Goal: Information Seeking & Learning: Learn about a topic

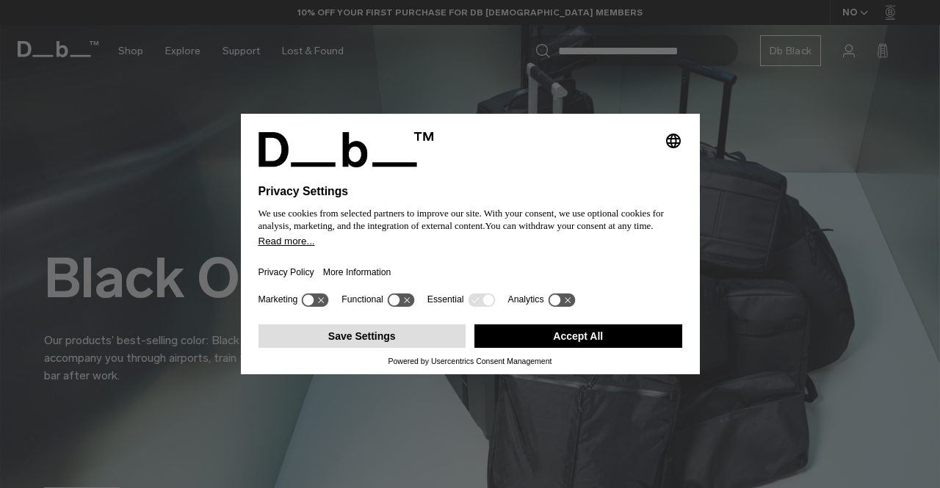
click at [352, 335] on button "Save Settings" at bounding box center [362, 335] width 208 height 23
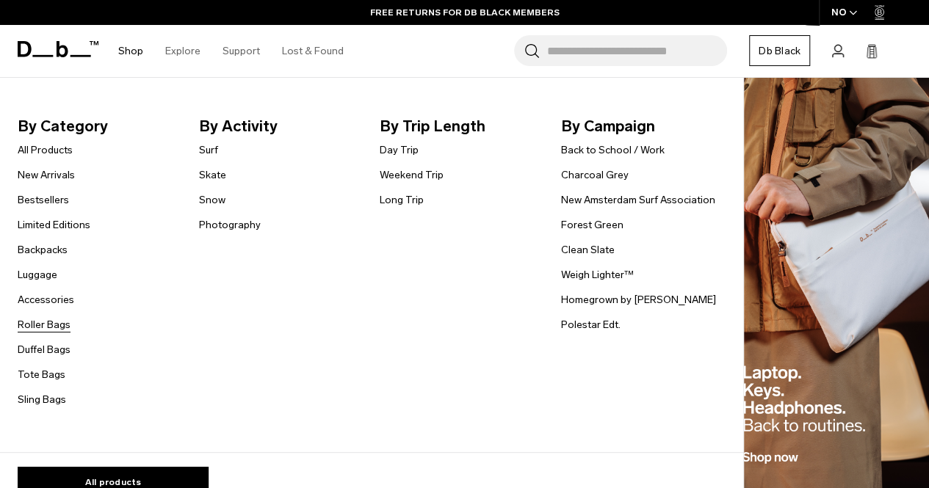
click at [62, 331] on link "Roller Bags" at bounding box center [44, 324] width 53 height 15
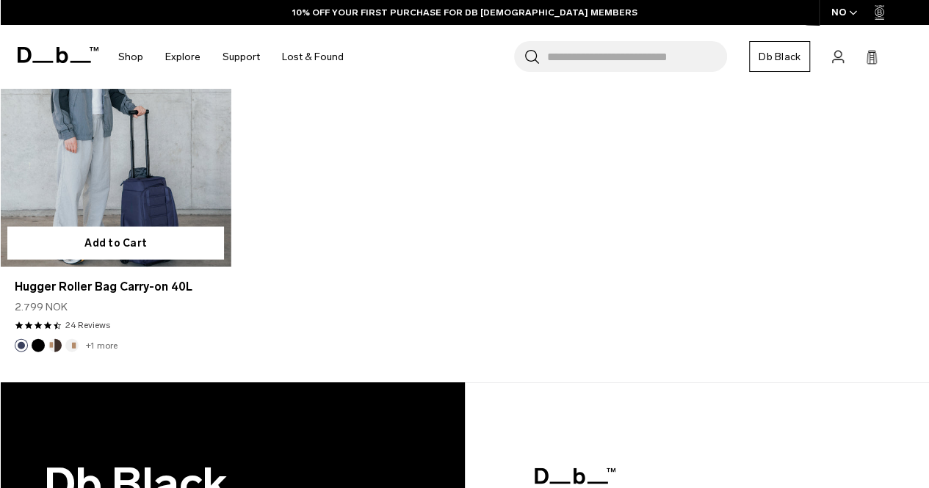
scroll to position [1628, 0]
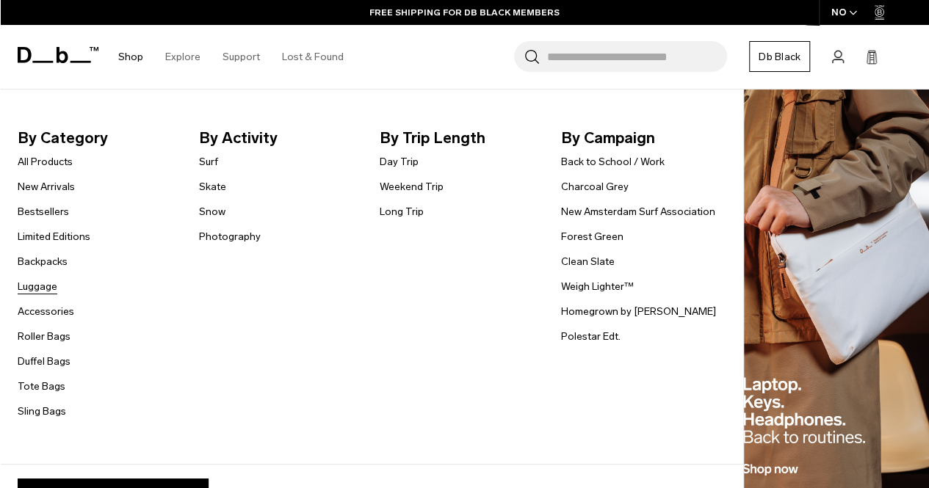
click at [48, 287] on link "Luggage" at bounding box center [38, 286] width 40 height 15
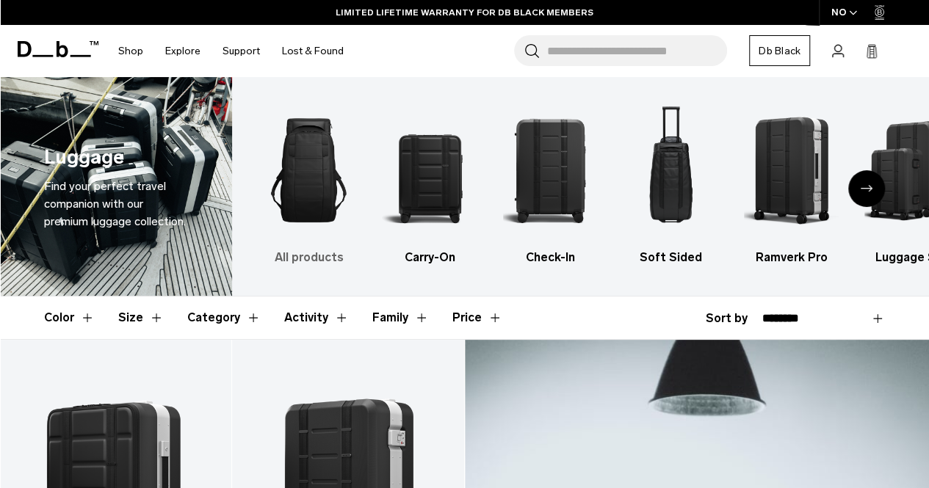
click at [320, 197] on img "1 / 6" at bounding box center [308, 170] width 95 height 142
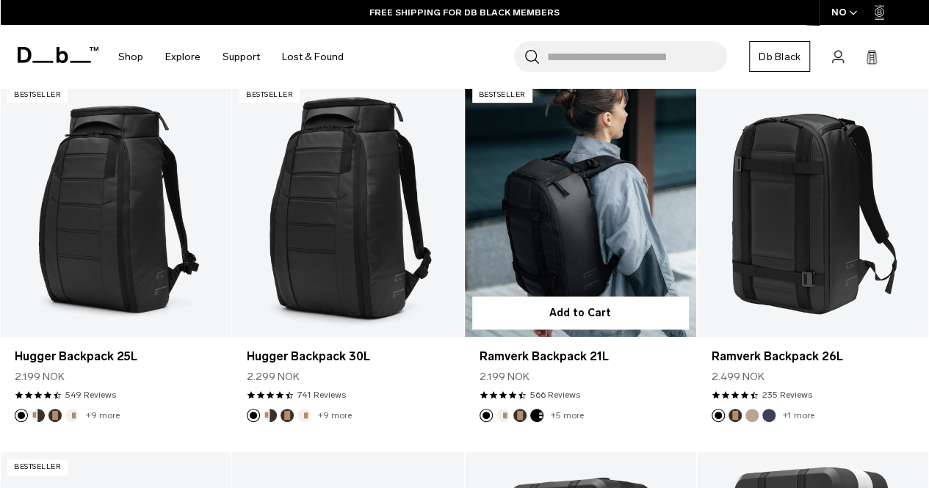
scroll to position [255, 0]
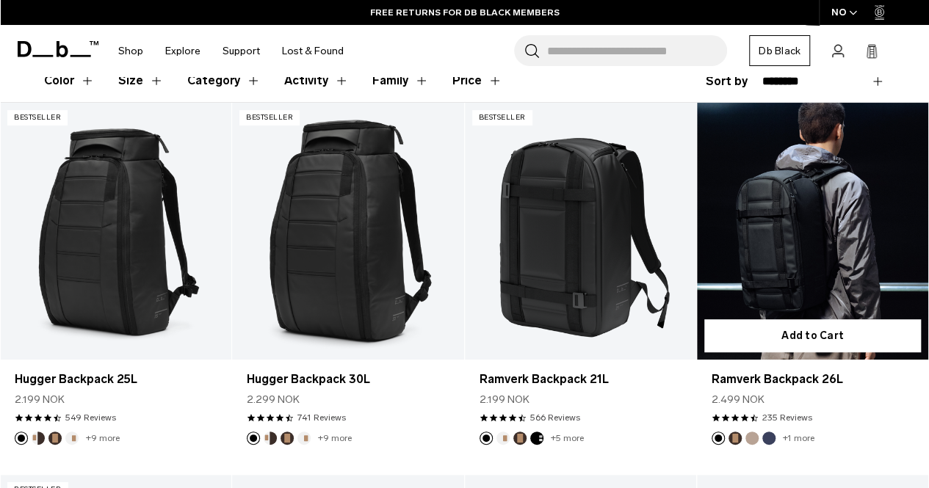
click at [733, 432] on button "Espresso" at bounding box center [734, 438] width 13 height 13
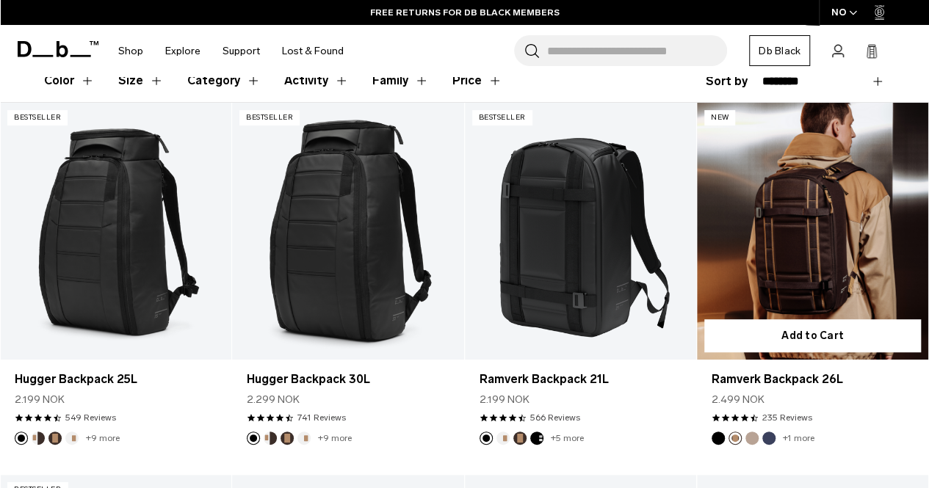
click at [753, 432] on button "Fogbow Beige" at bounding box center [751, 438] width 13 height 13
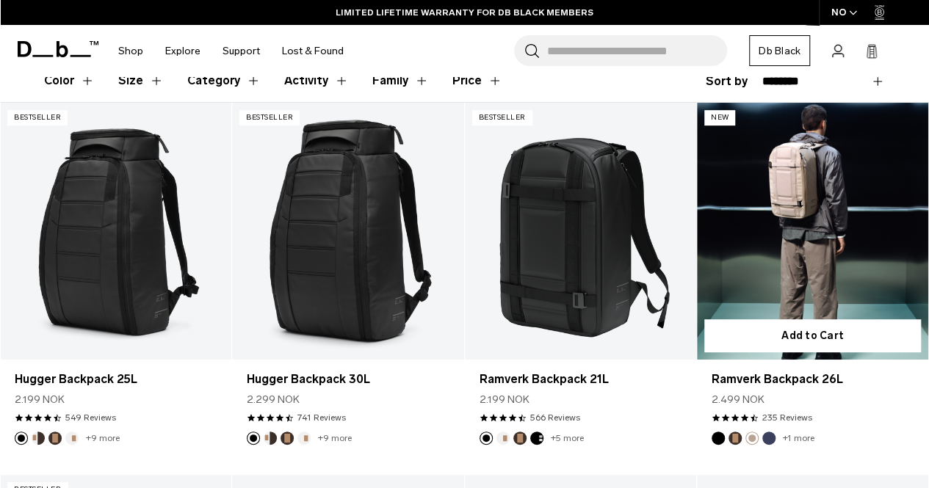
click at [730, 432] on button "Espresso" at bounding box center [734, 438] width 13 height 13
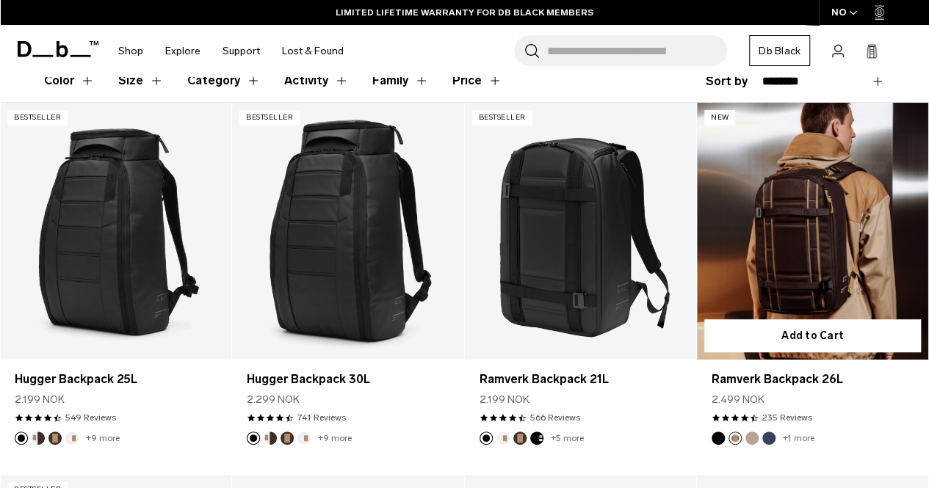
click at [817, 152] on link "Ramverk Backpack 26L Espresso" at bounding box center [812, 231] width 231 height 257
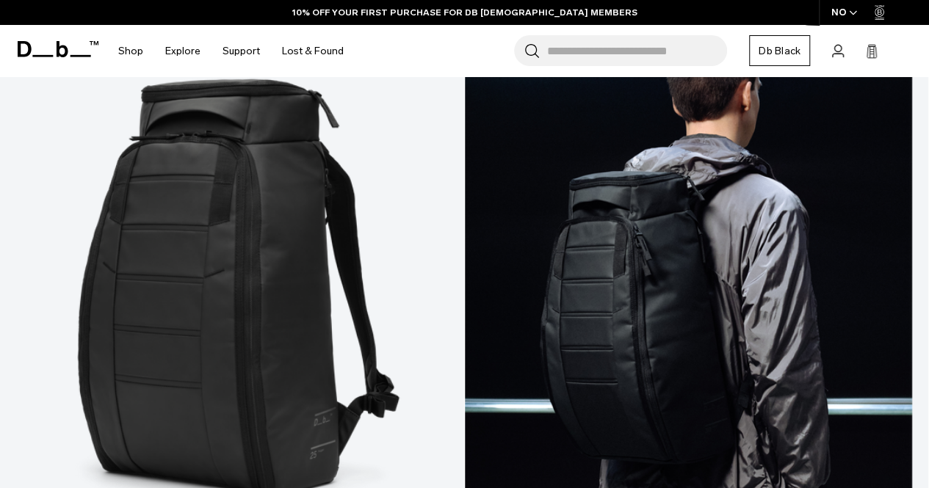
scroll to position [330, 0]
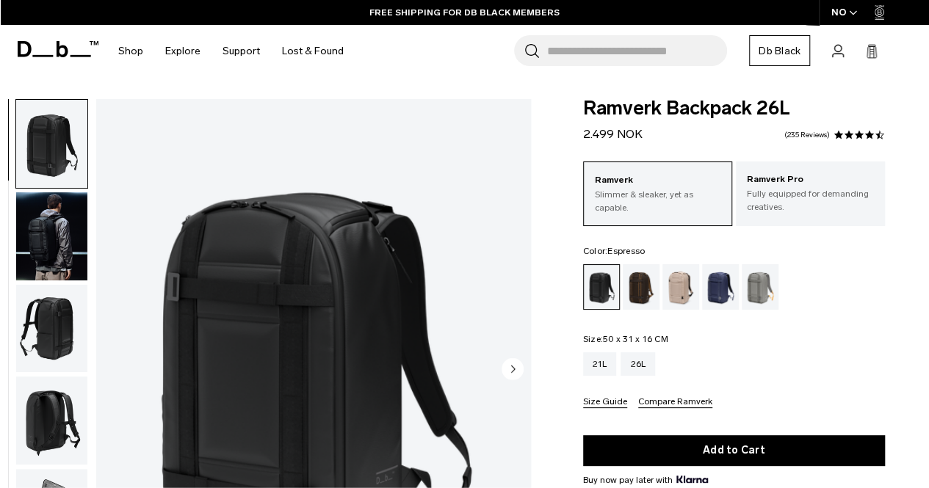
click at [644, 280] on div "Espresso" at bounding box center [640, 287] width 37 height 46
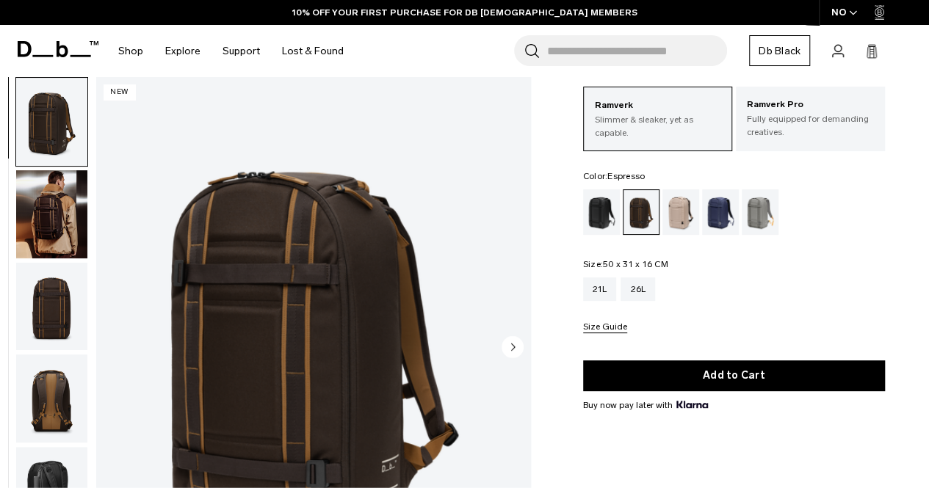
click at [554, 296] on div "Ramverk Backpack 26L 2.499 NOK 4.5 star rating 235 Reviews Ramverk Slimmer & sl…" at bounding box center [734, 325] width 390 height 603
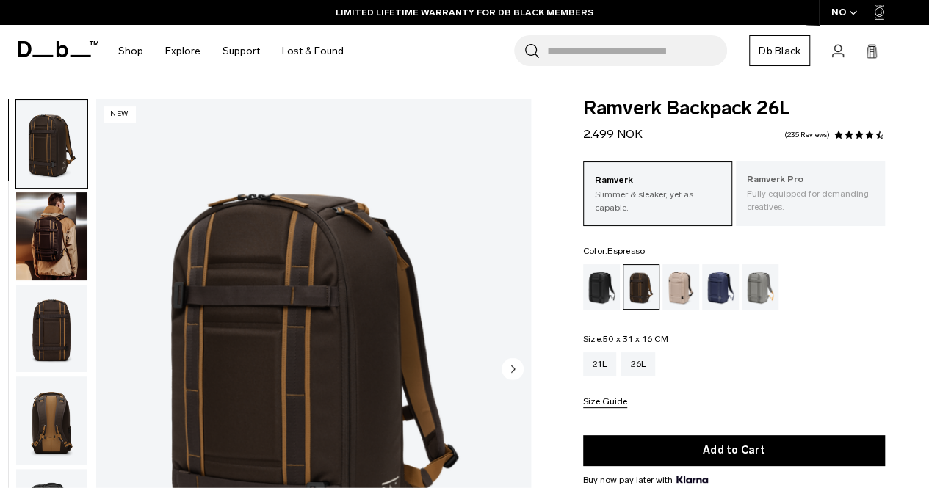
click at [799, 195] on p "Fully equipped for demanding creatives." at bounding box center [810, 200] width 127 height 26
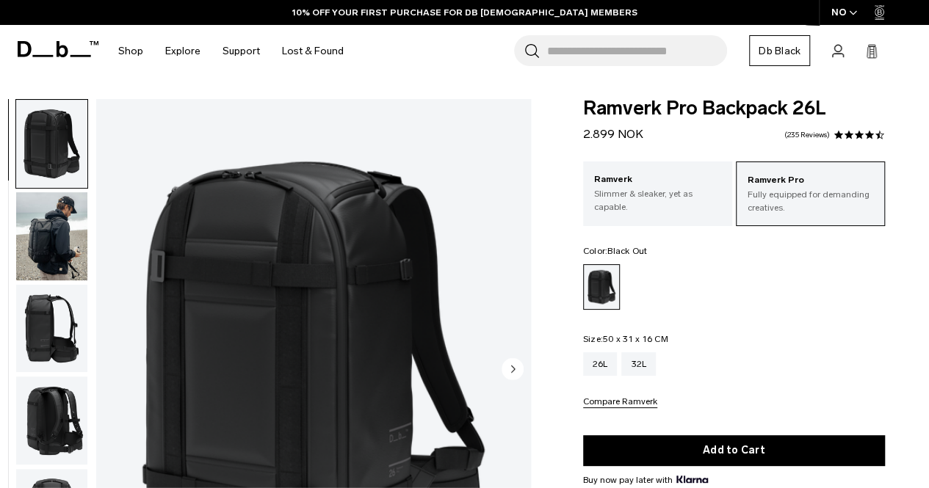
scroll to position [68, 0]
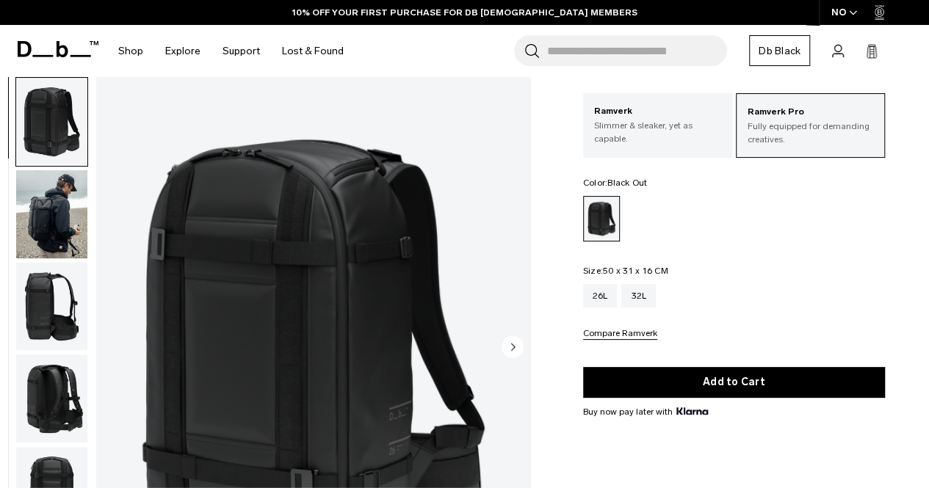
click at [515, 344] on circle "Next slide" at bounding box center [512, 346] width 22 height 22
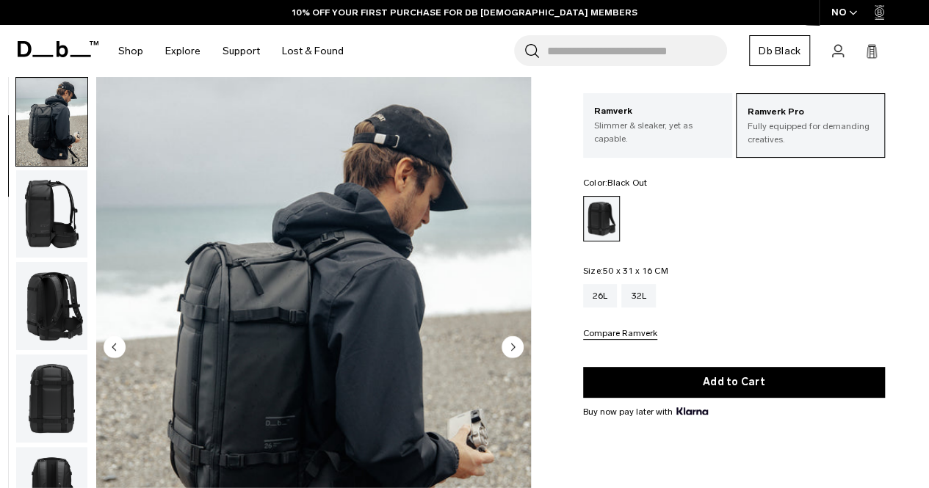
click at [515, 344] on circle "Next slide" at bounding box center [512, 346] width 22 height 22
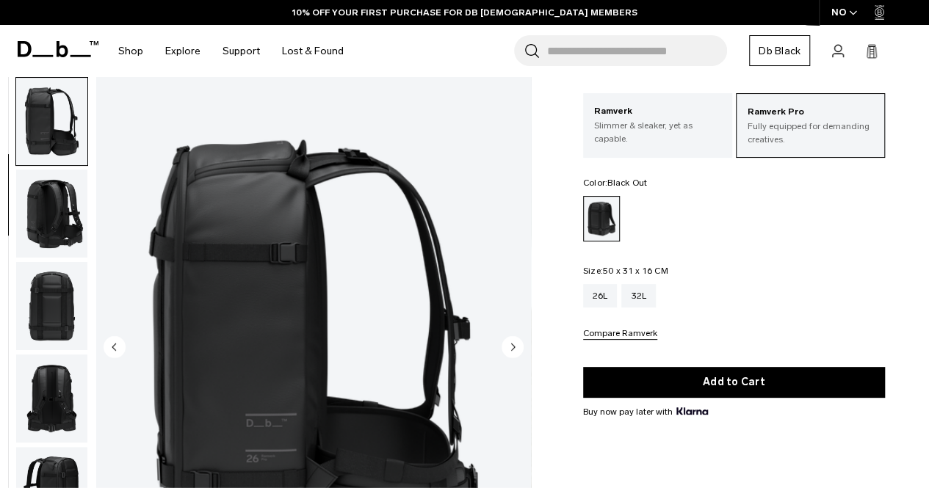
click at [515, 344] on circle "Next slide" at bounding box center [512, 346] width 22 height 22
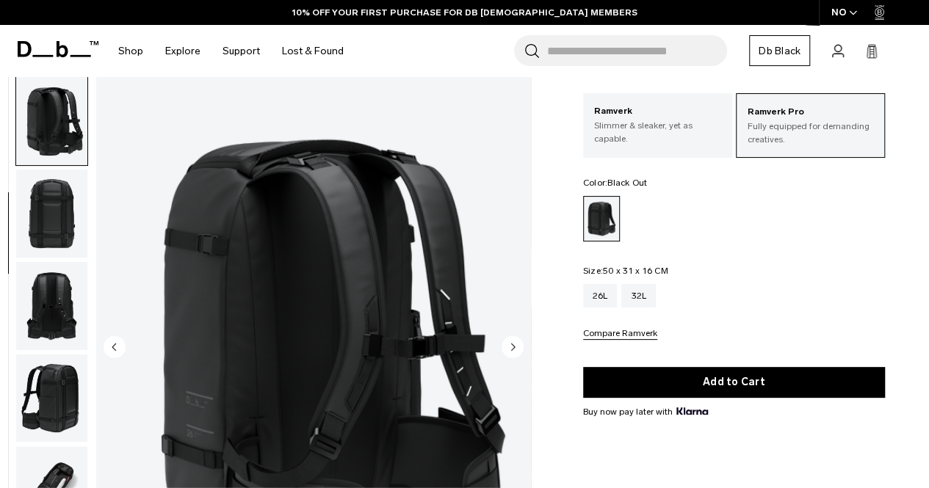
click at [515, 344] on circle "Next slide" at bounding box center [512, 346] width 22 height 22
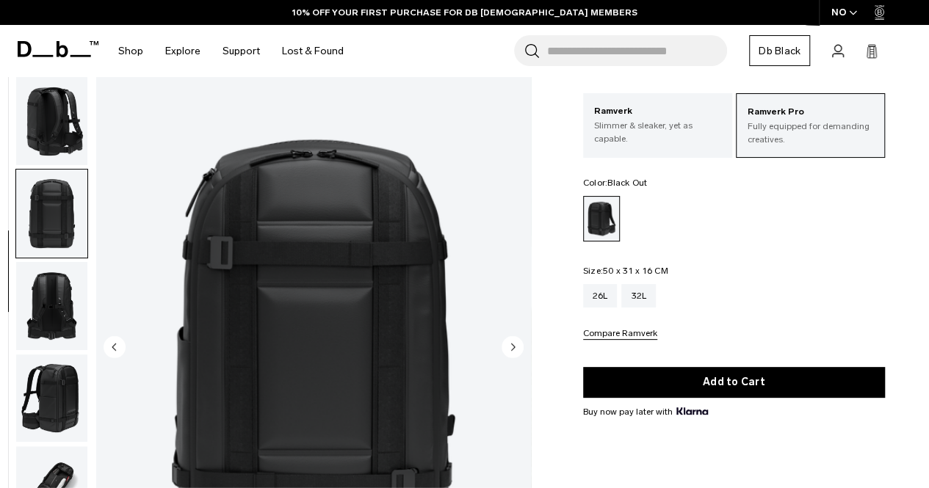
scroll to position [370, 0]
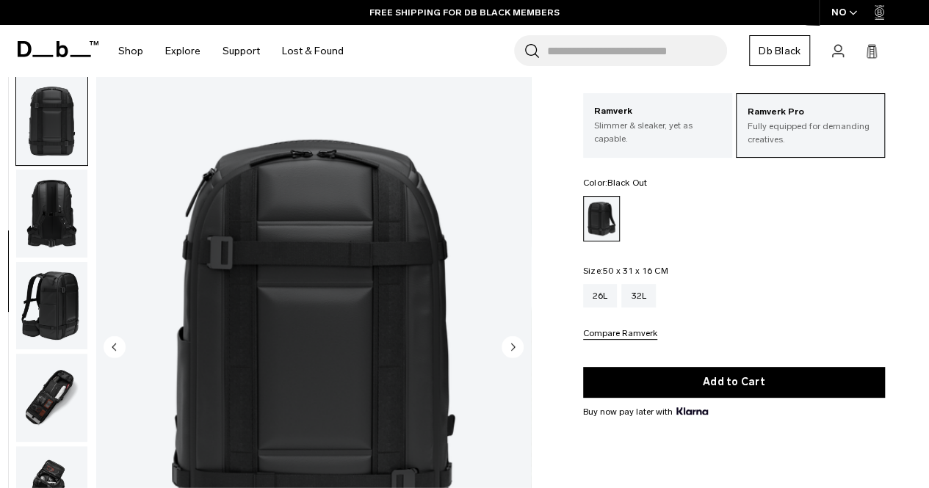
click at [109, 350] on circle "Previous slide" at bounding box center [114, 346] width 22 height 22
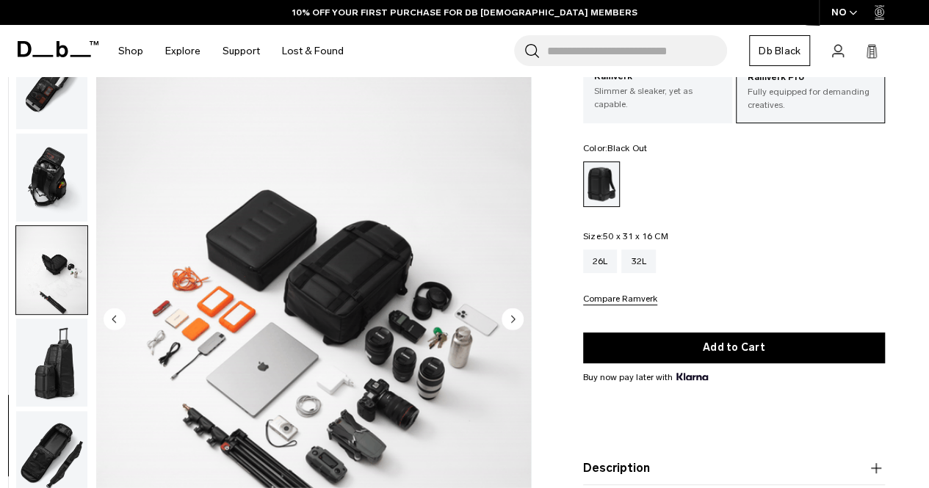
scroll to position [0, 0]
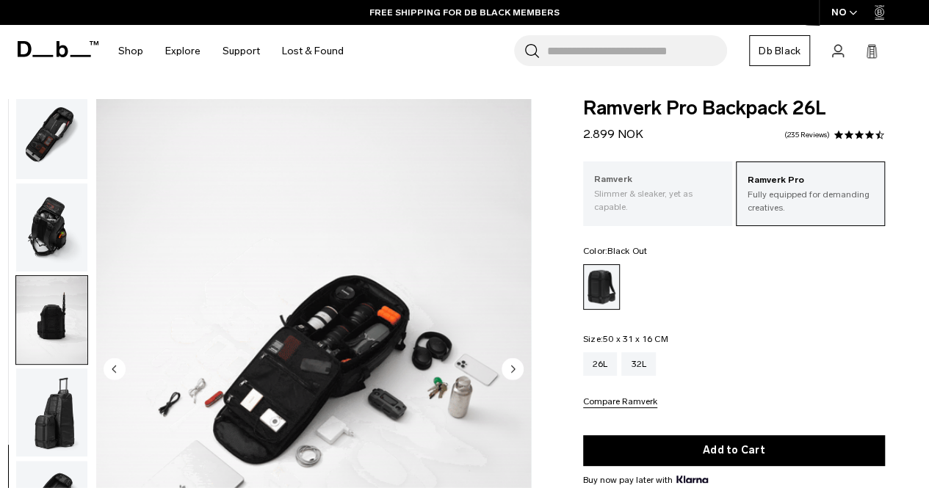
click at [614, 184] on p "Ramverk" at bounding box center [657, 179] width 127 height 15
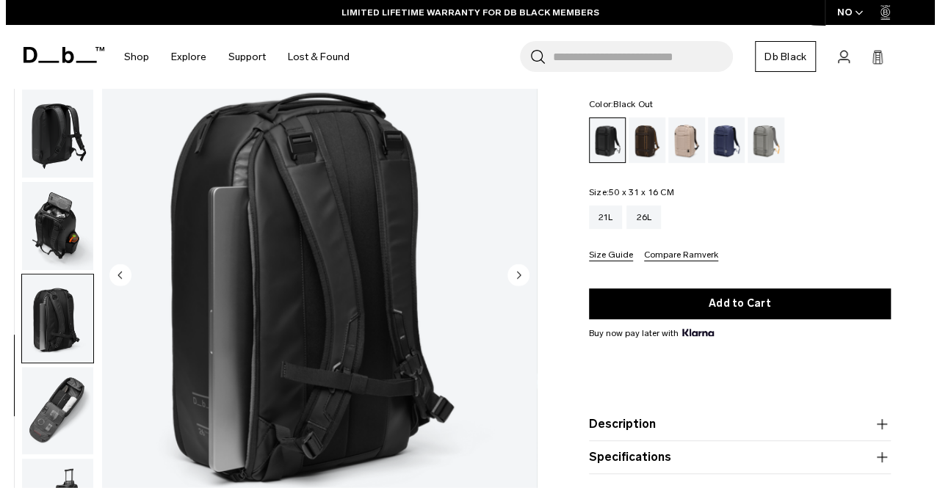
scroll to position [176, 0]
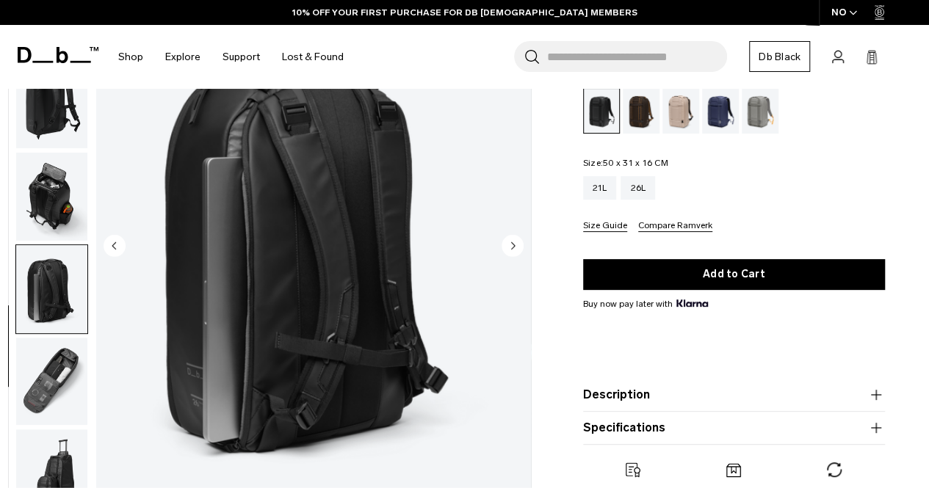
click at [516, 246] on circle "Next slide" at bounding box center [512, 246] width 22 height 22
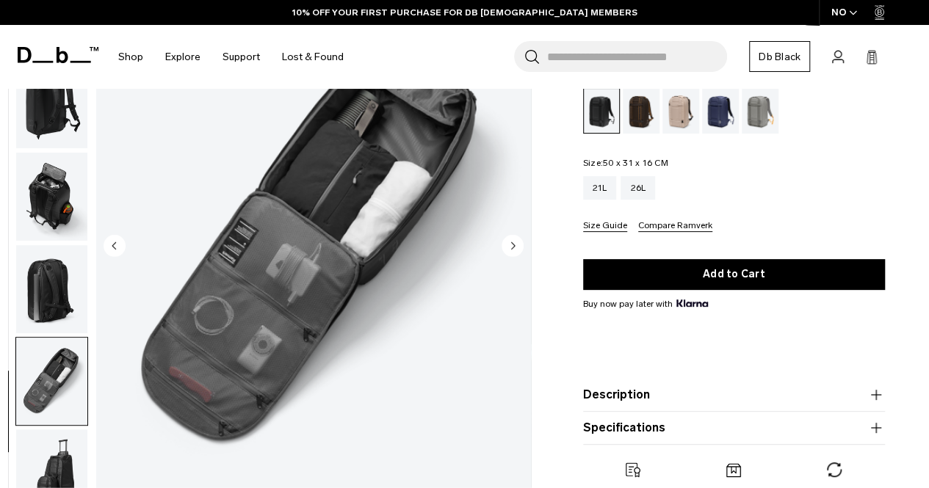
click at [516, 246] on circle "Next slide" at bounding box center [512, 246] width 22 height 22
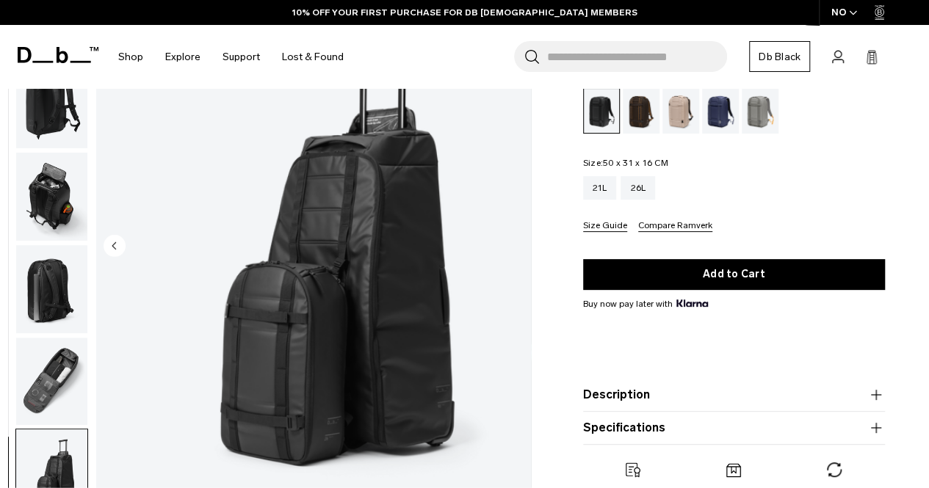
click at [516, 246] on img "8 / 8" at bounding box center [313, 247] width 435 height 542
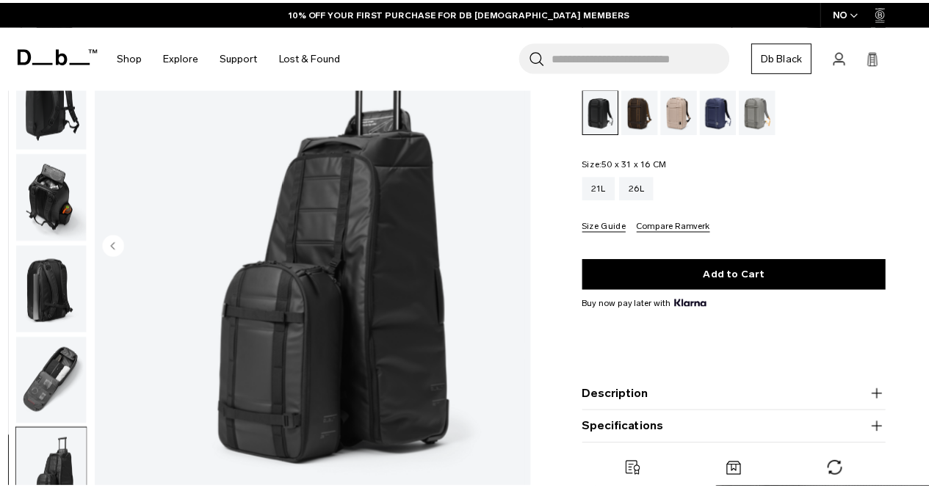
scroll to position [186, 0]
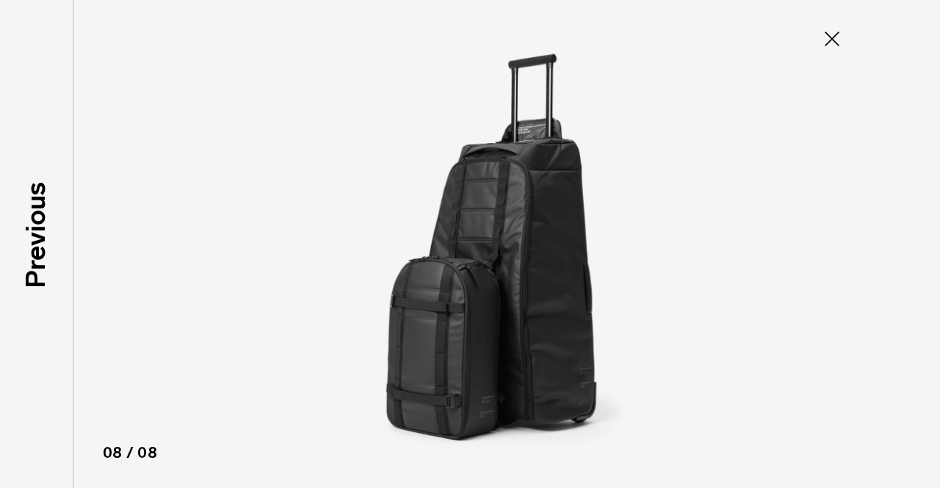
click at [825, 46] on icon at bounding box center [831, 38] width 23 height 23
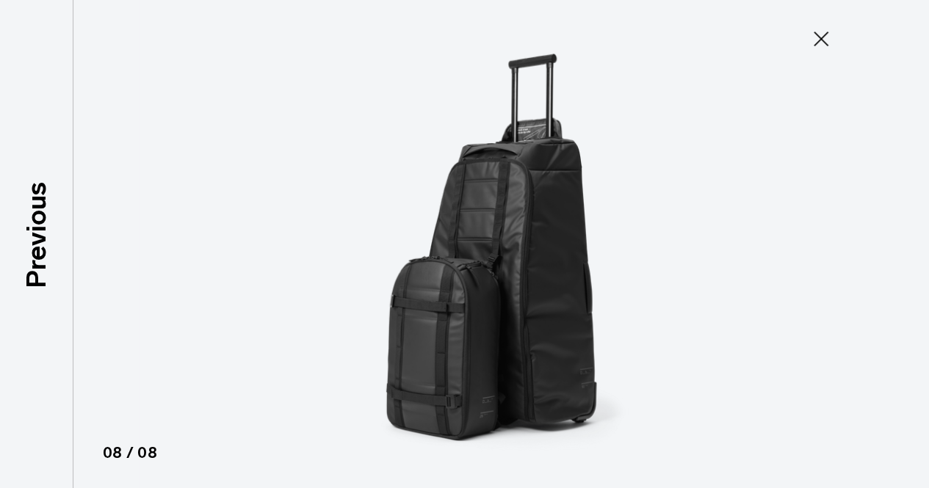
scroll to position [194, 0]
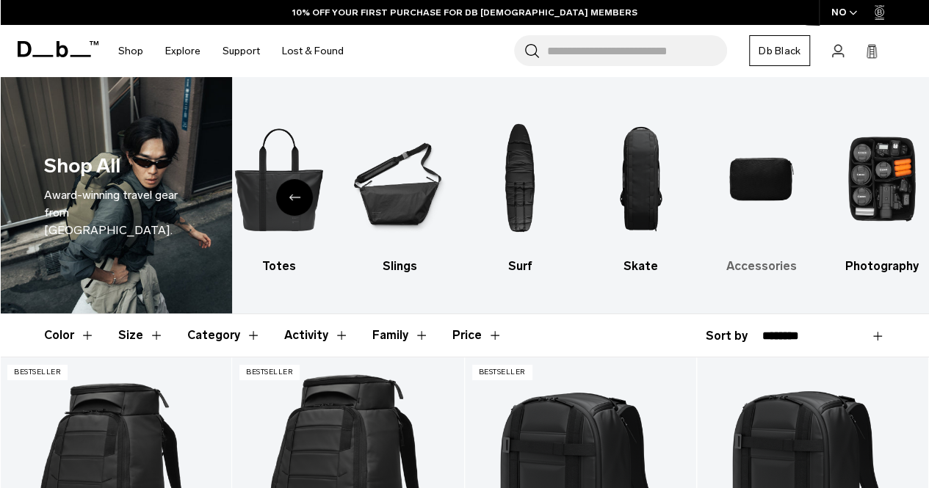
click at [762, 154] on img "9 / 10" at bounding box center [760, 179] width 95 height 142
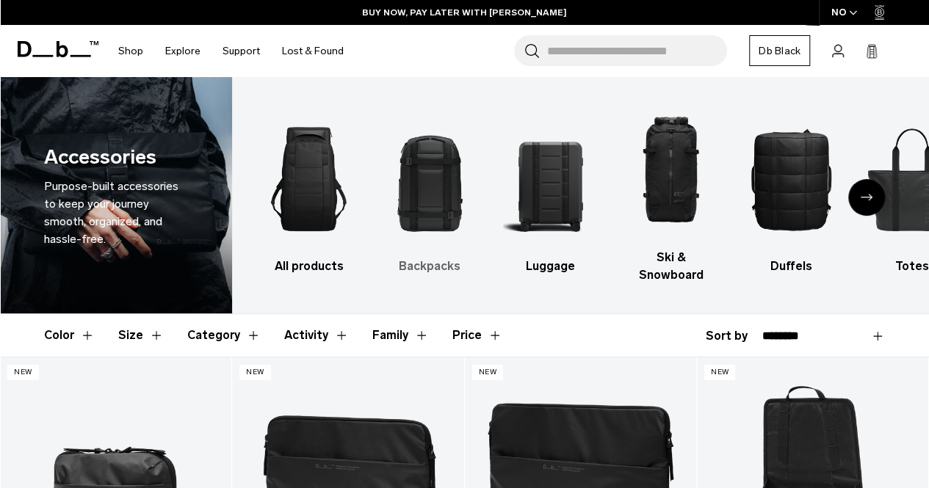
click at [422, 189] on img "2 / 10" at bounding box center [429, 179] width 95 height 142
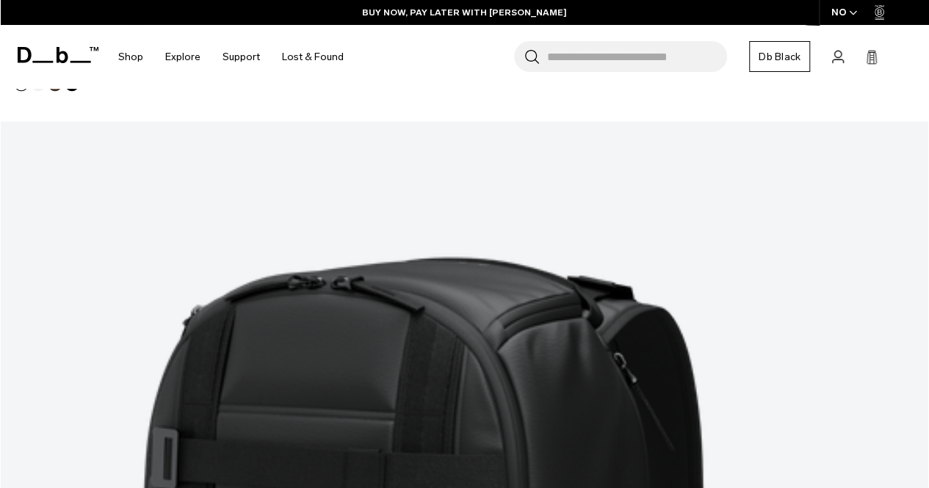
scroll to position [3675, 0]
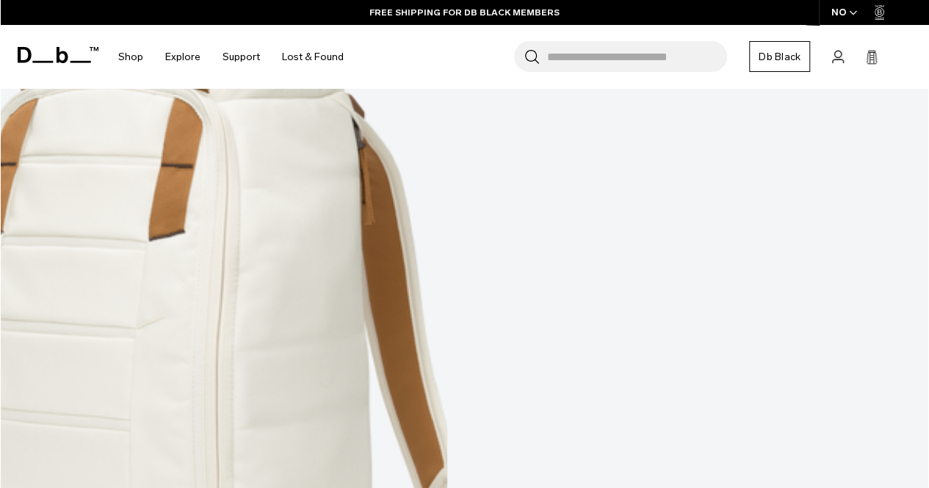
scroll to position [7403, 0]
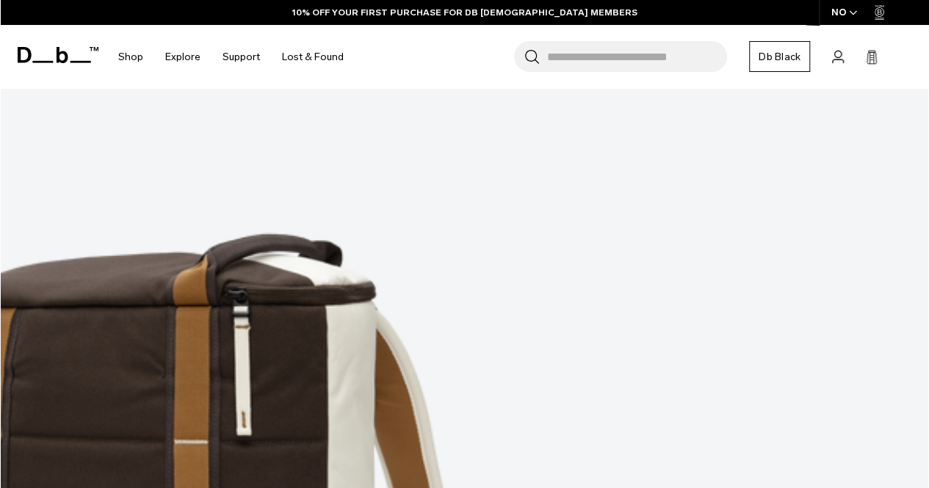
scroll to position [9498, 0]
